Goal: Task Accomplishment & Management: Complete application form

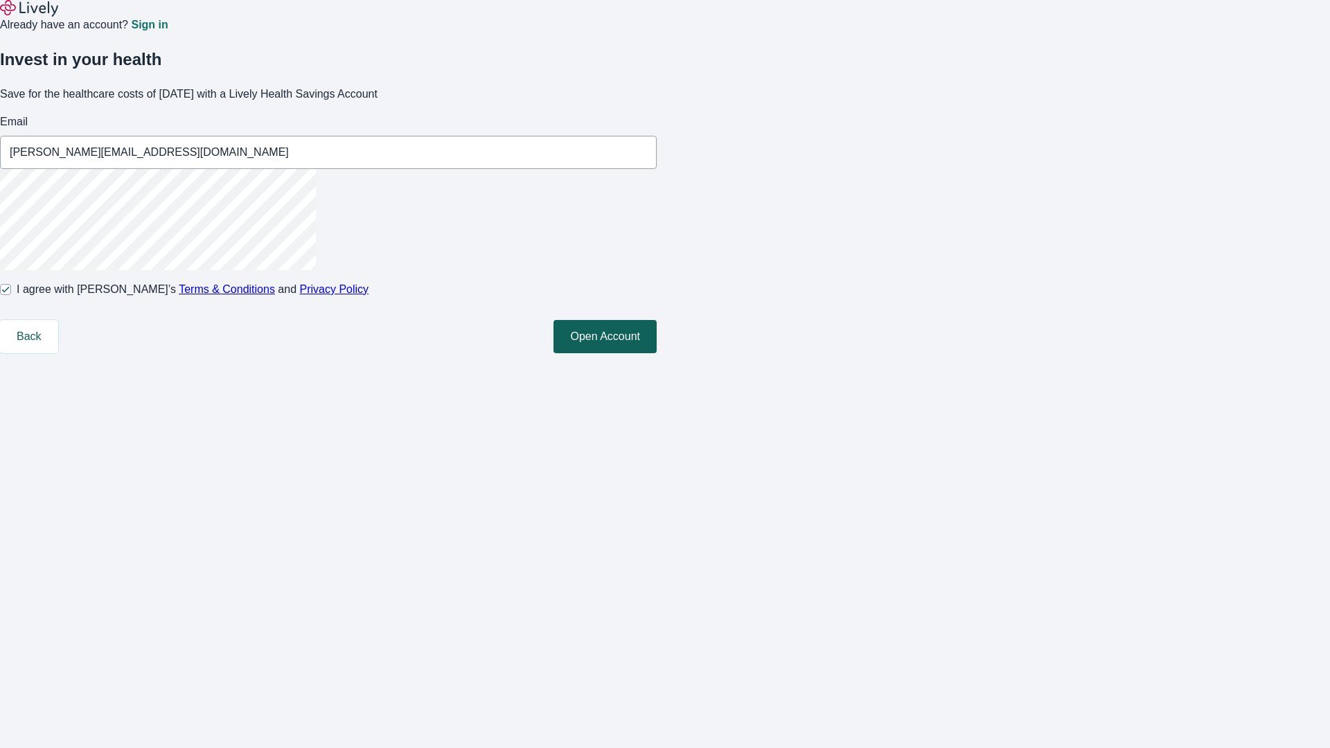
click at [657, 353] on button "Open Account" at bounding box center [604, 336] width 103 height 33
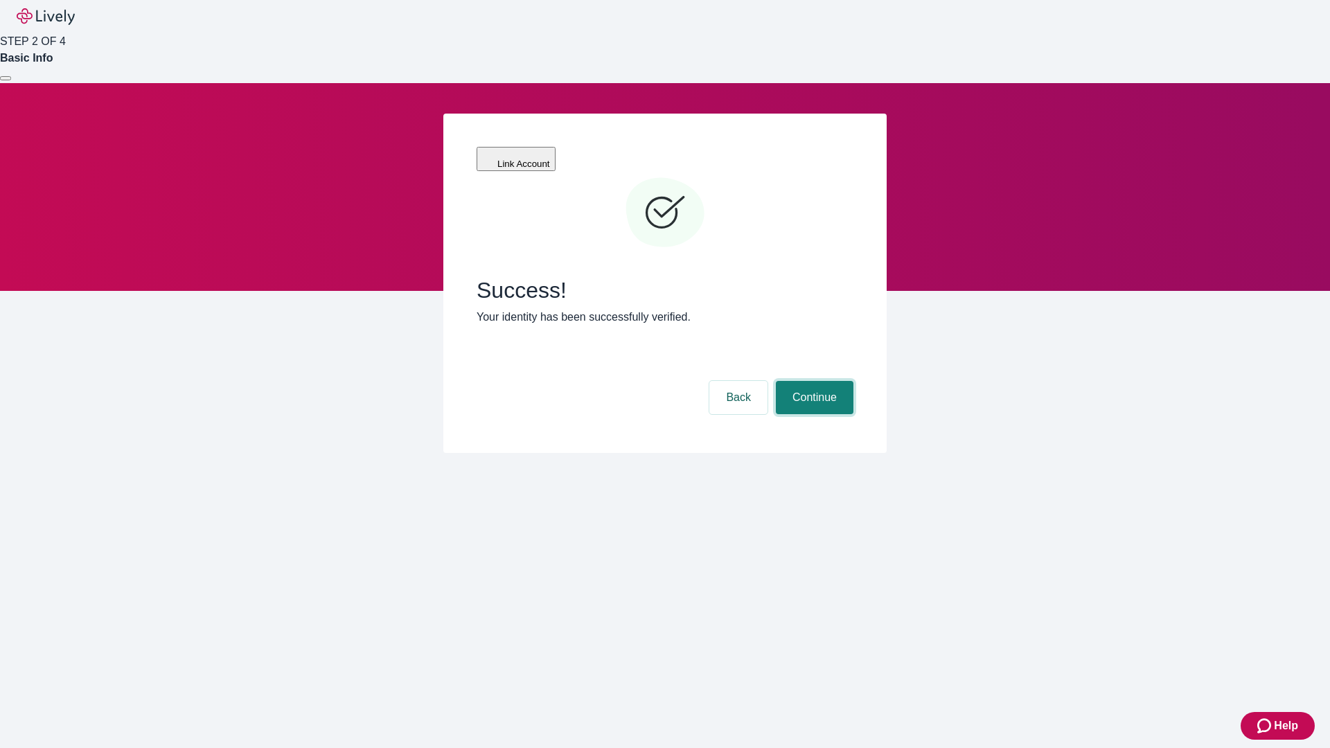
click at [812, 381] on button "Continue" at bounding box center [815, 397] width 78 height 33
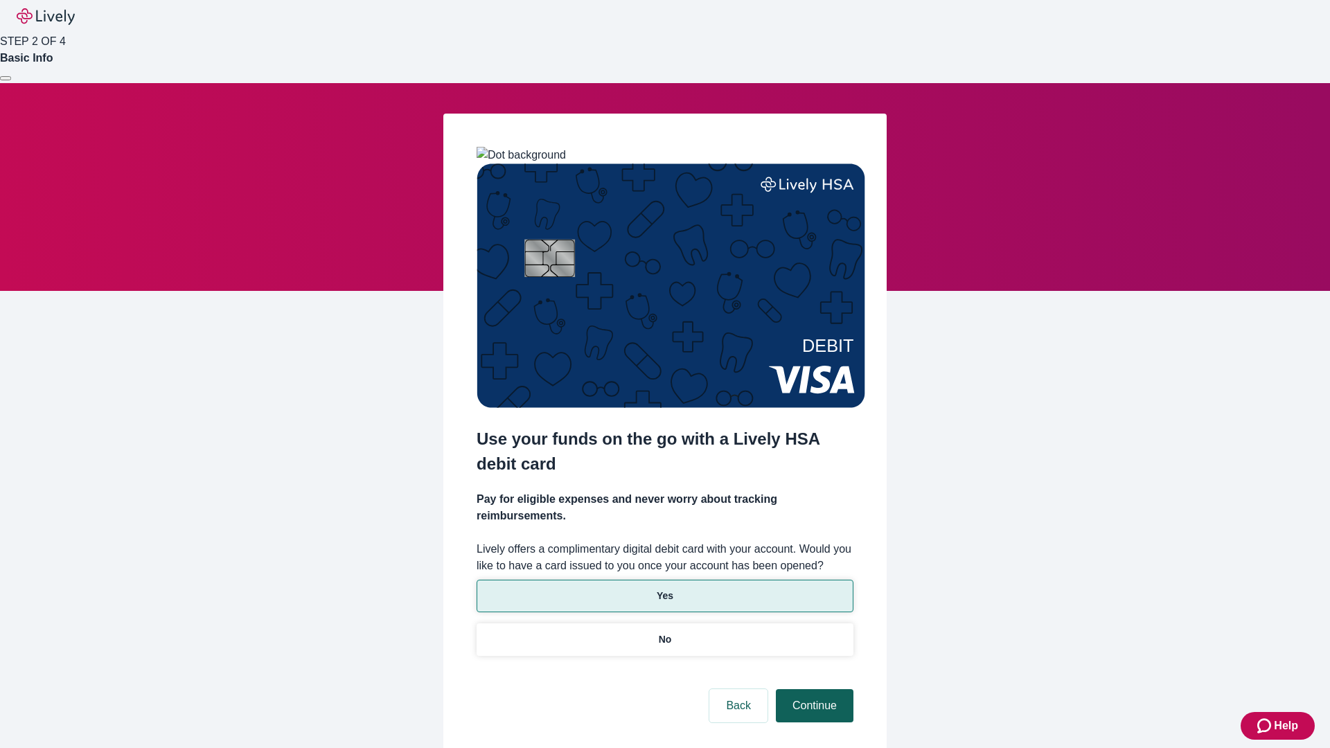
click at [664, 632] on p "No" at bounding box center [665, 639] width 13 height 15
click at [812, 689] on button "Continue" at bounding box center [815, 705] width 78 height 33
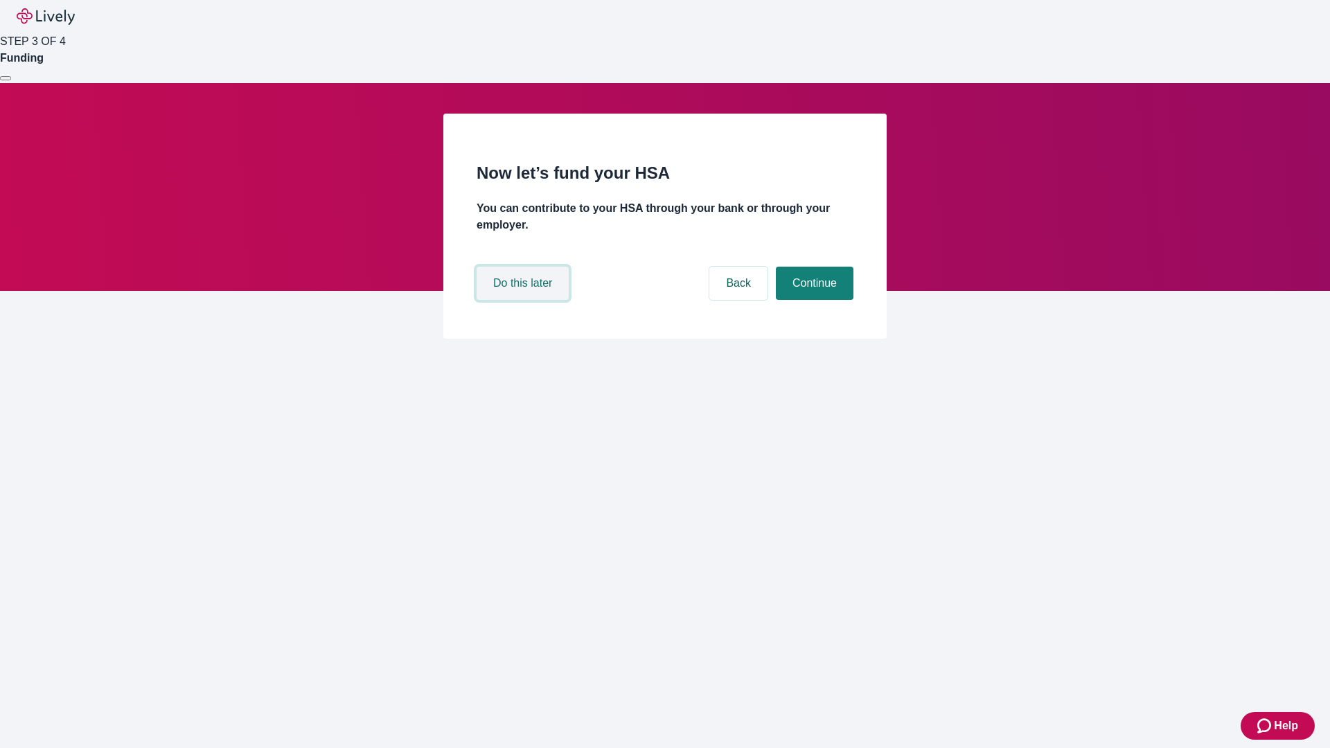
click at [524, 300] on button "Do this later" at bounding box center [522, 283] width 92 height 33
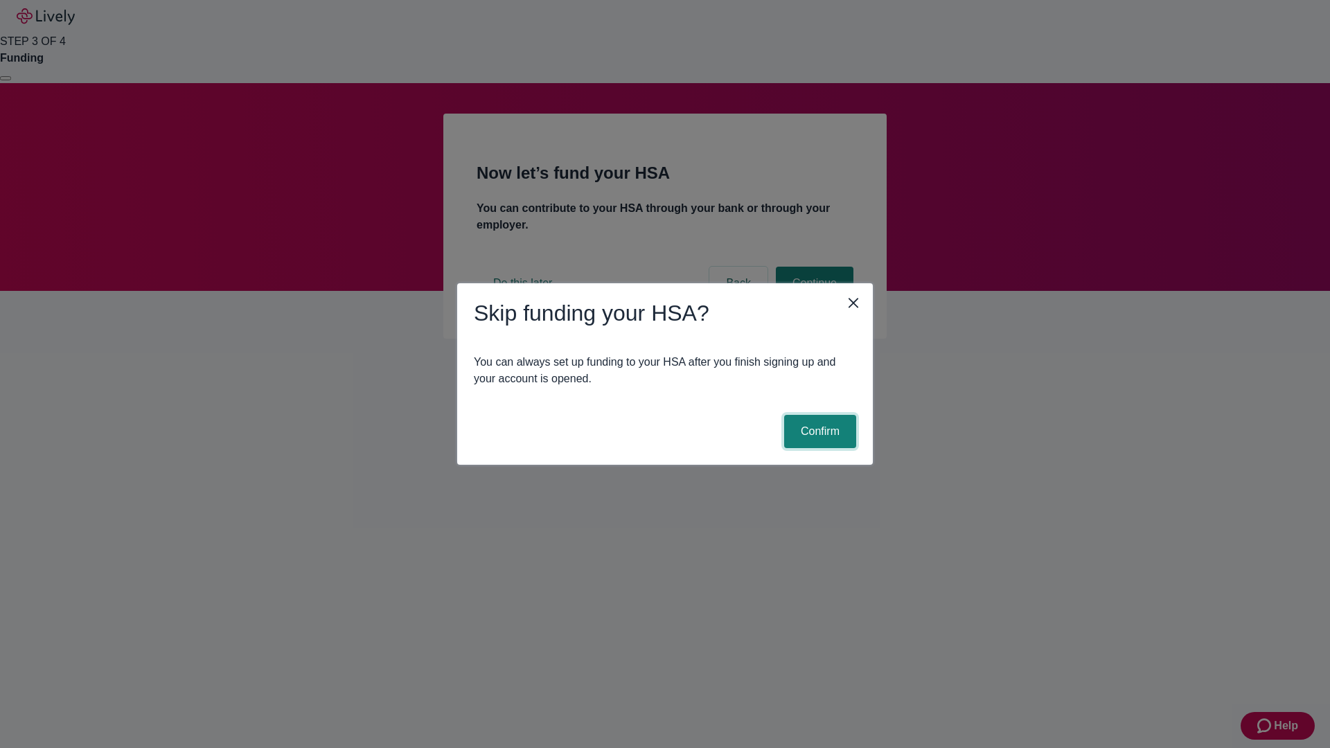
click at [818, 431] on button "Confirm" at bounding box center [820, 431] width 72 height 33
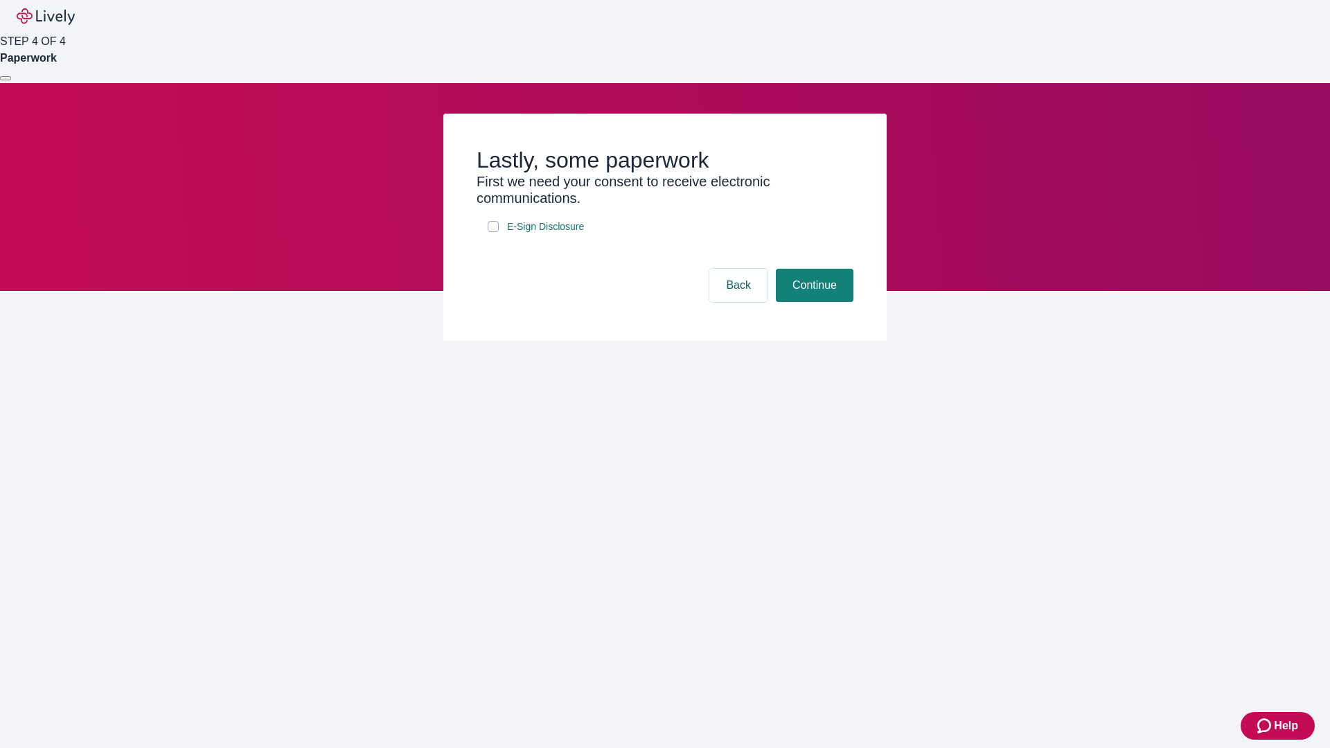
click at [493, 232] on input "E-Sign Disclosure" at bounding box center [493, 226] width 11 height 11
checkbox input "true"
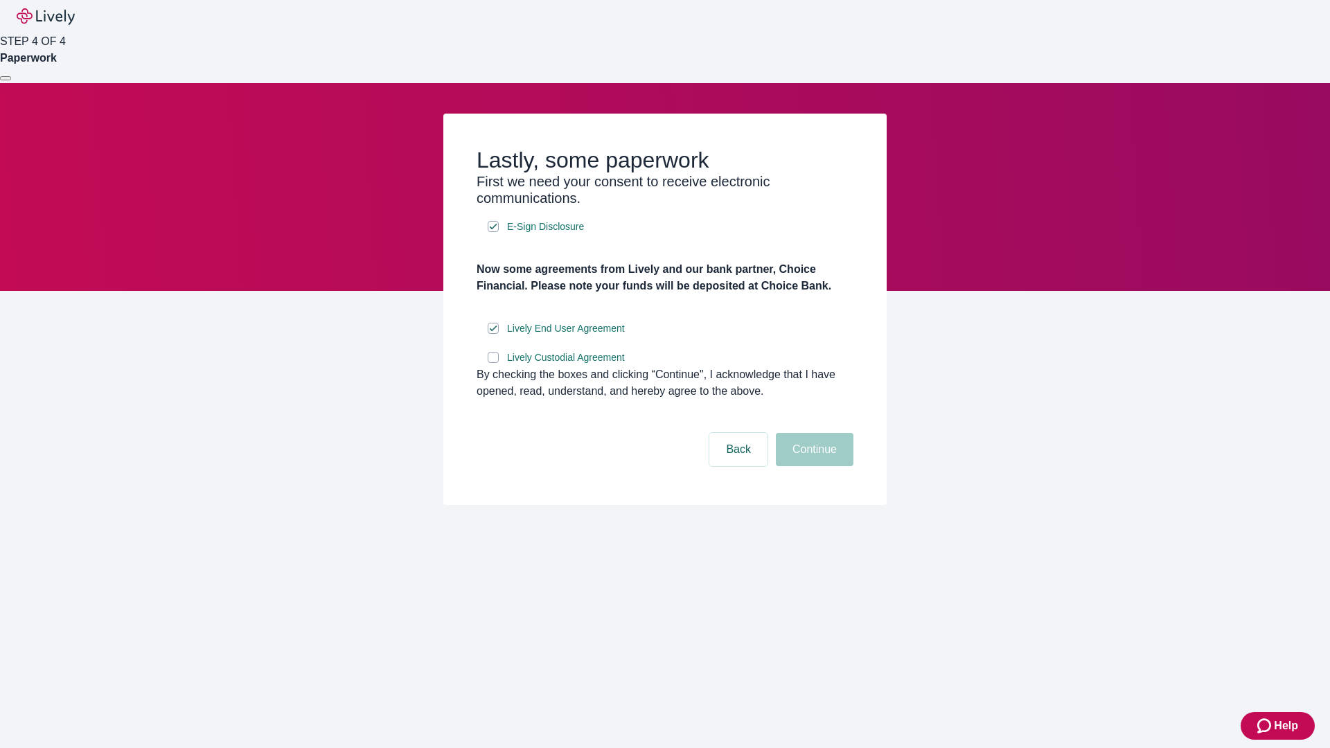
click at [493, 363] on input "Lively Custodial Agreement" at bounding box center [493, 357] width 11 height 11
checkbox input "true"
click at [812, 466] on button "Continue" at bounding box center [815, 449] width 78 height 33
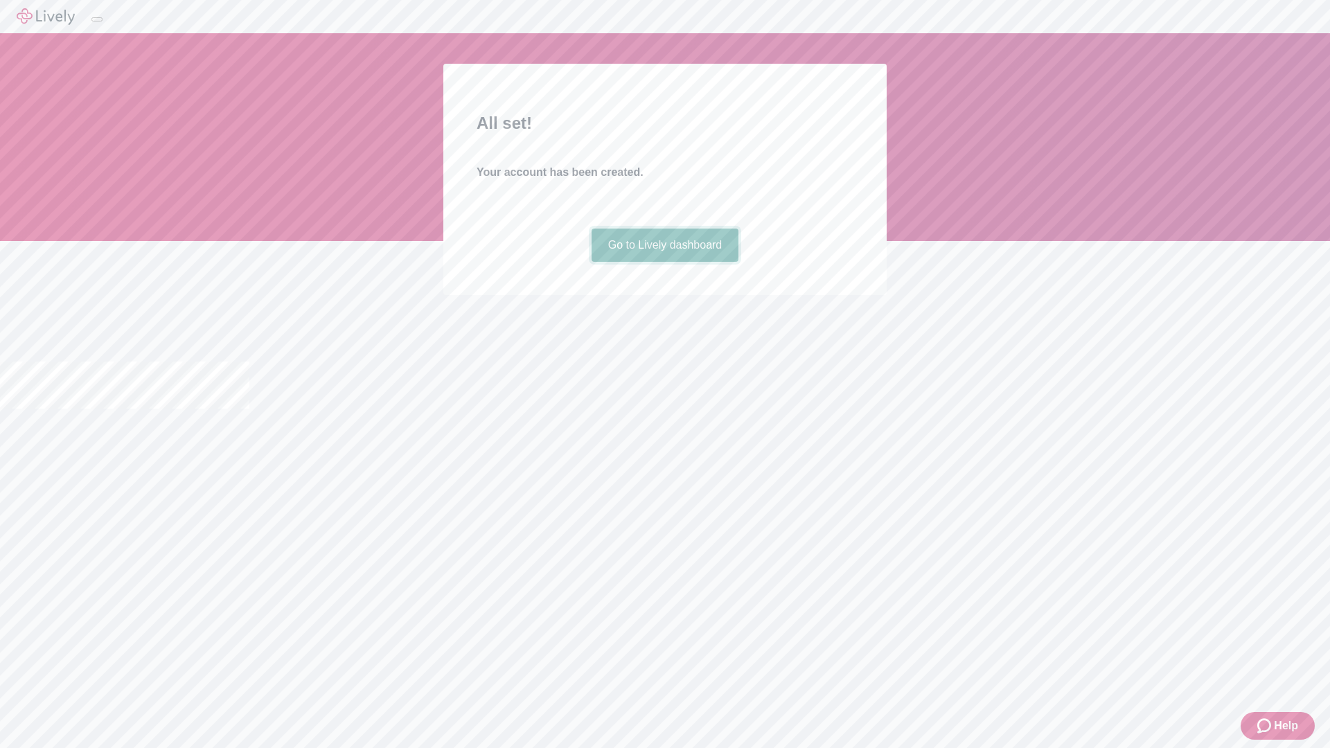
click at [664, 262] on link "Go to Lively dashboard" at bounding box center [665, 245] width 148 height 33
